Goal: Transaction & Acquisition: Purchase product/service

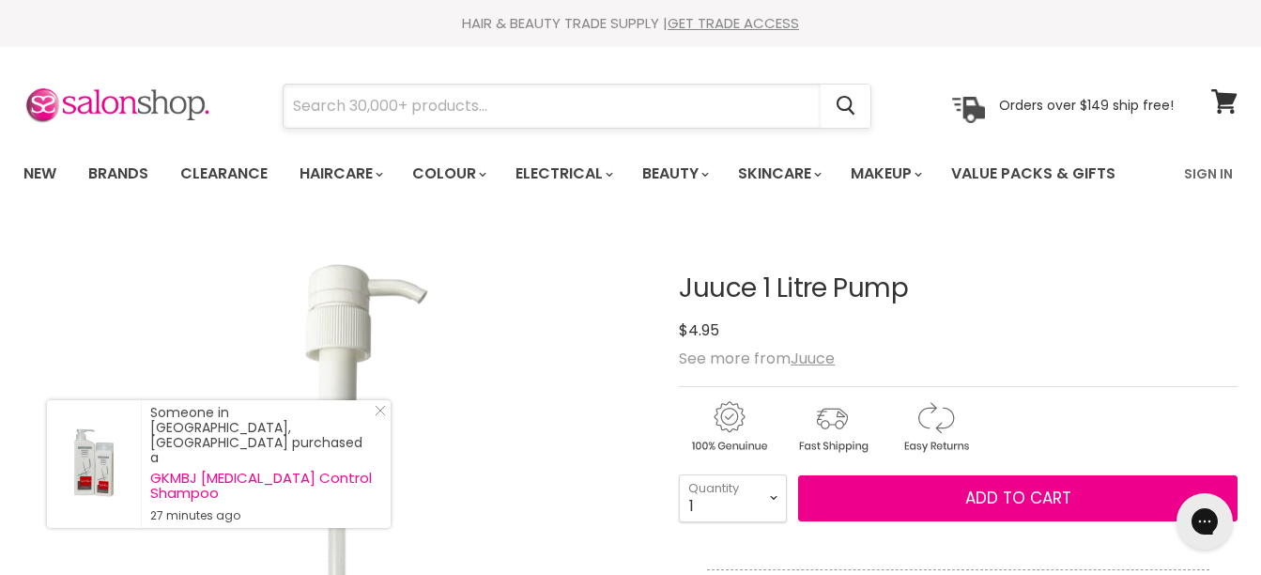
click at [410, 99] on input "Search" at bounding box center [552, 105] width 537 height 43
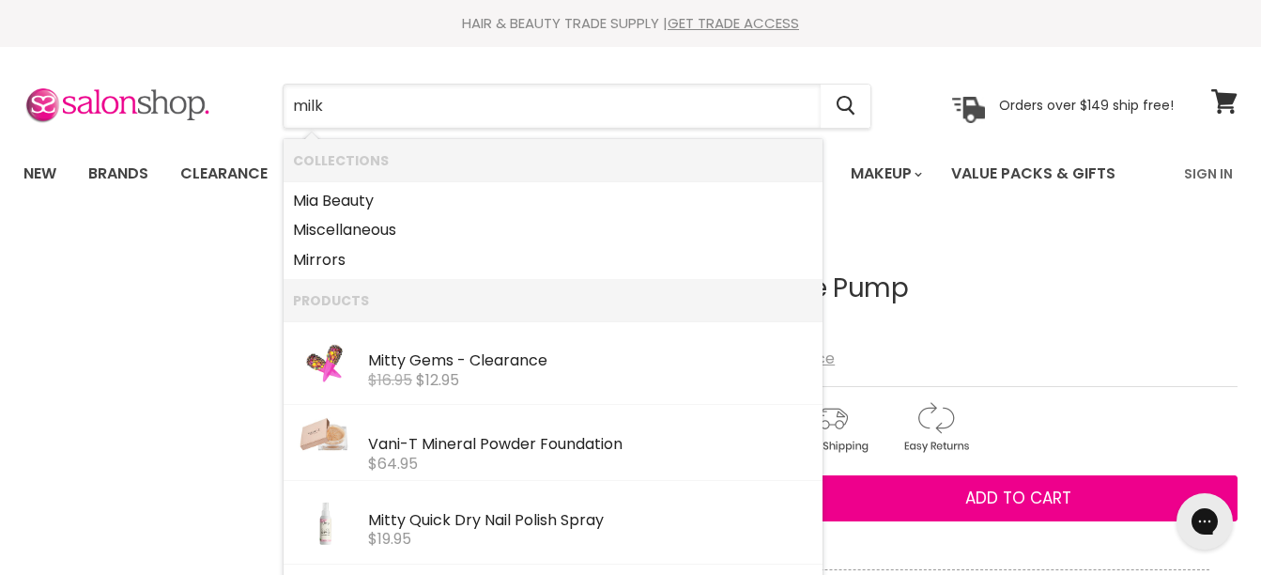
type input "milks"
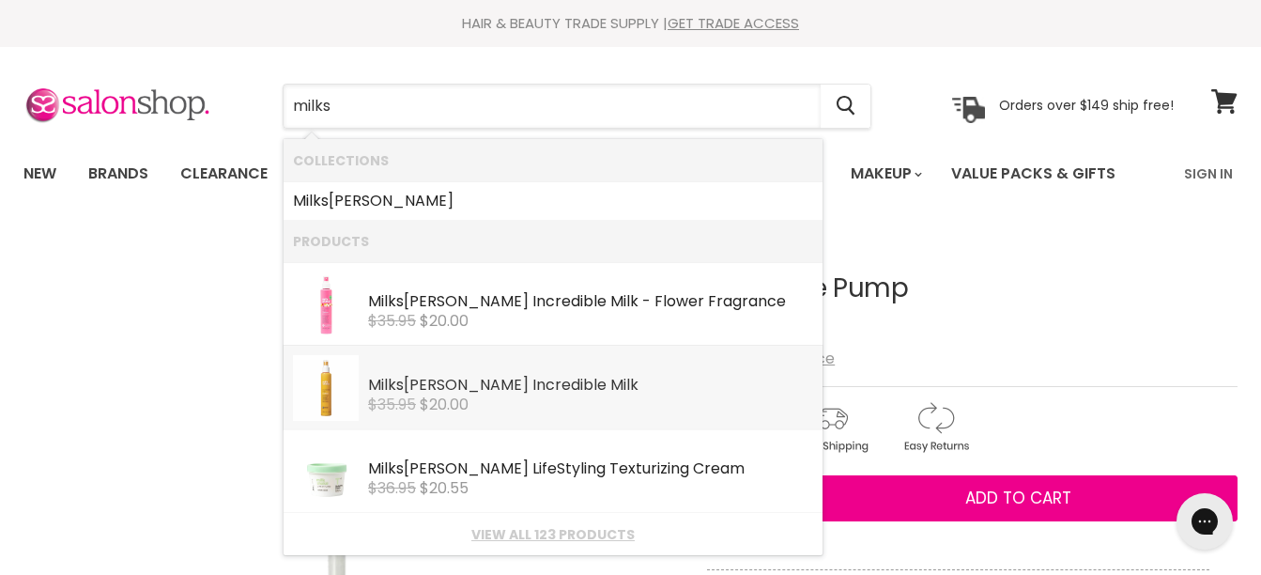
click at [462, 385] on div "Milks [PERSON_NAME] Incredible Milk" at bounding box center [590, 386] width 445 height 20
